Goal: Task Accomplishment & Management: Manage account settings

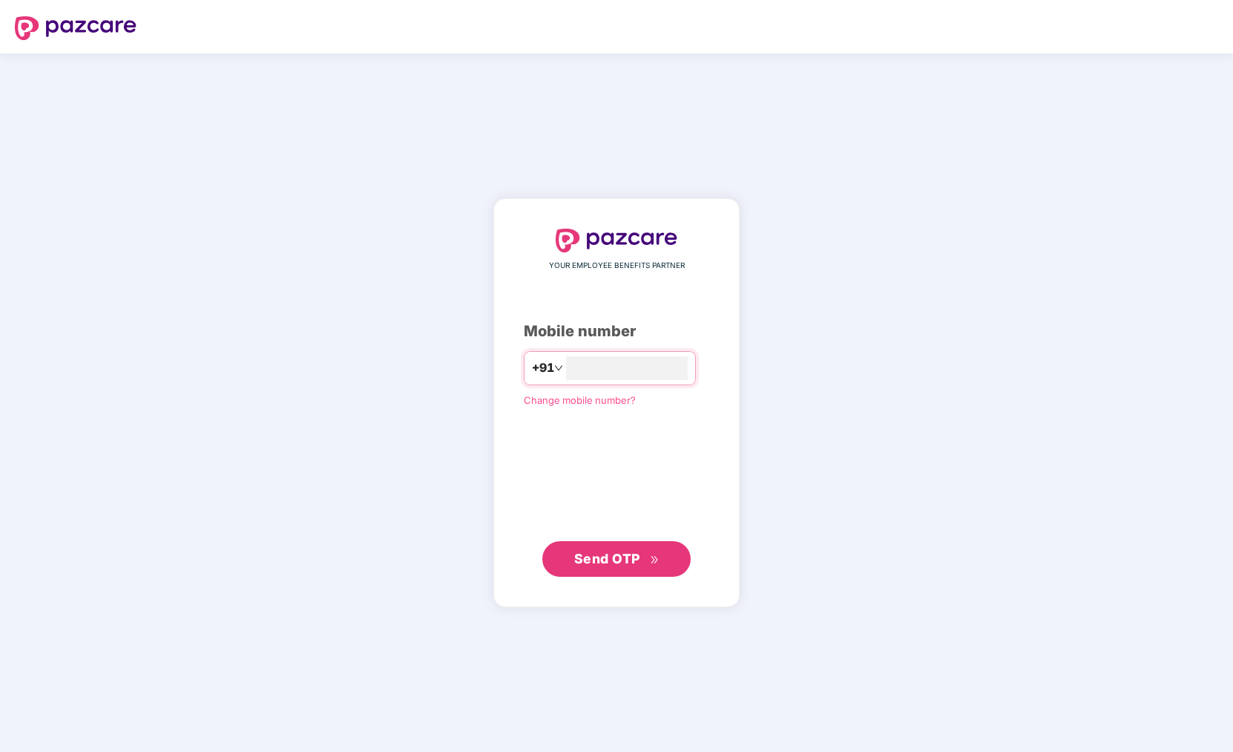
type input "**********"
click at [643, 565] on span "Send OTP" at bounding box center [616, 558] width 85 height 21
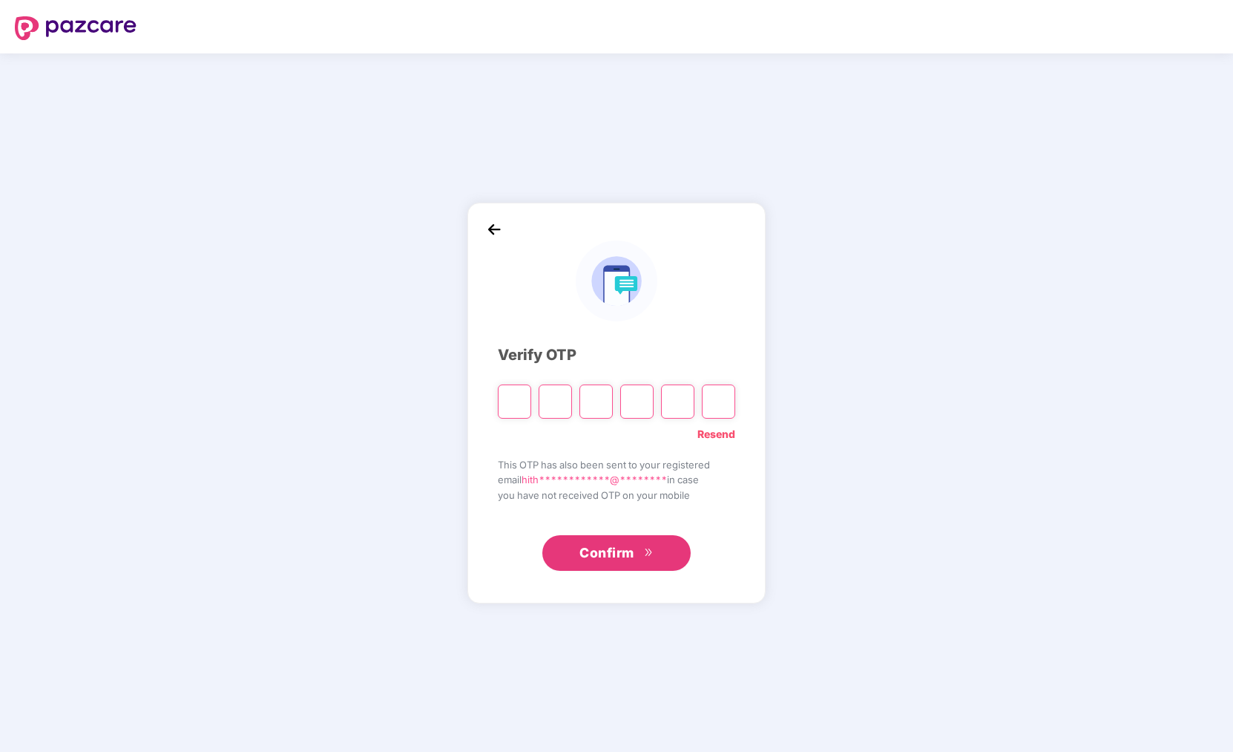
type input "*"
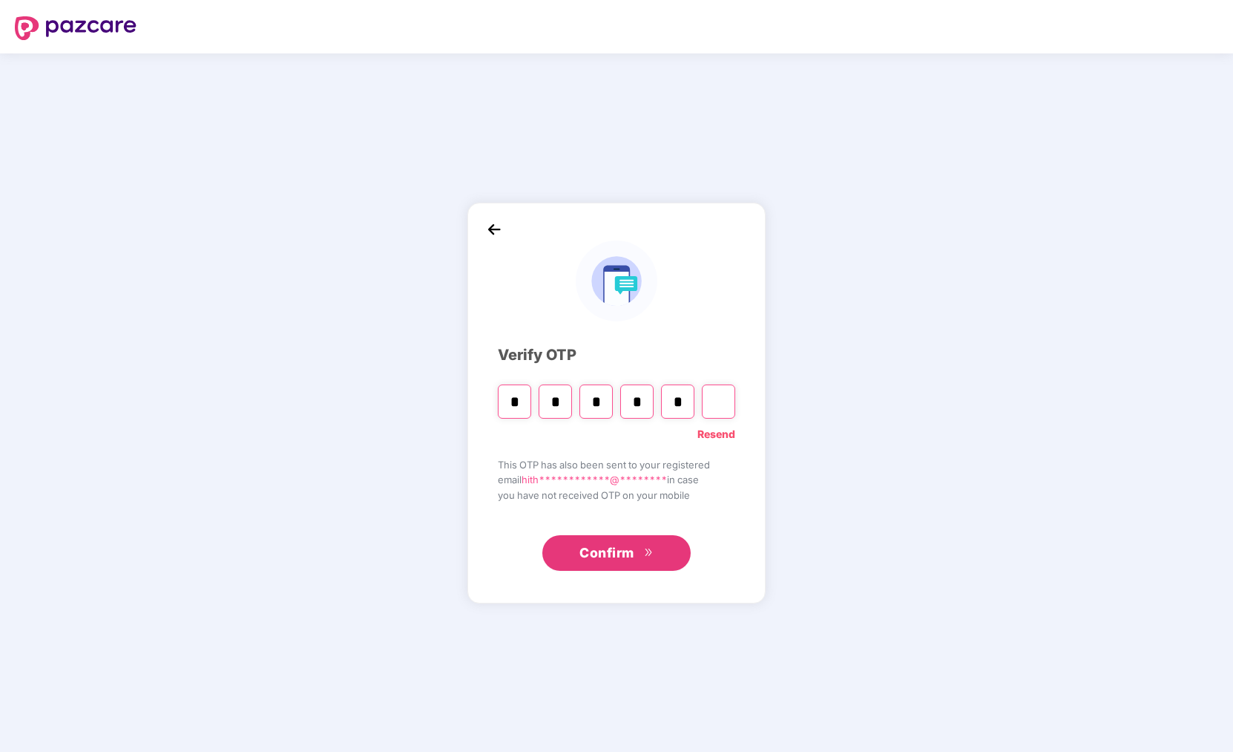
type input "*"
